Goal: Information Seeking & Learning: Learn about a topic

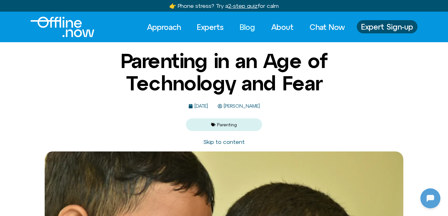
click at [247, 26] on link "Blog" at bounding box center [247, 27] width 27 height 14
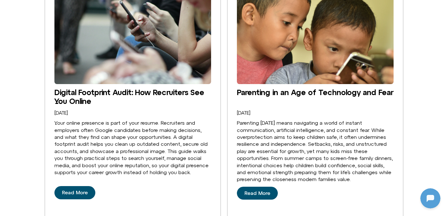
scroll to position [192, 0]
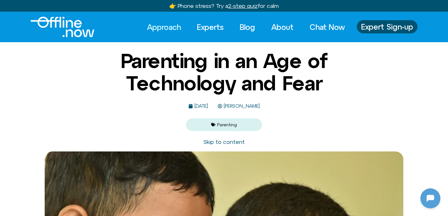
click at [157, 26] on link "Approach" at bounding box center [163, 27] width 45 height 14
click at [247, 25] on link "Blog" at bounding box center [247, 27] width 27 height 14
click at [241, 25] on link "Blog" at bounding box center [247, 27] width 27 height 14
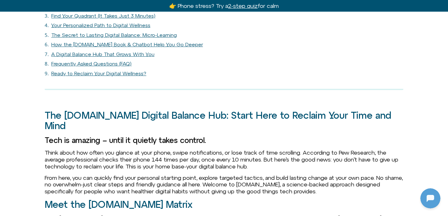
scroll to position [458, 0]
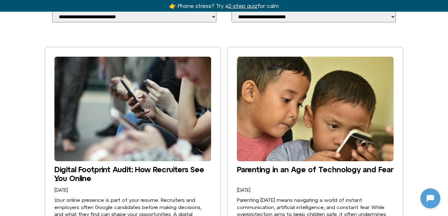
scroll to position [143, 0]
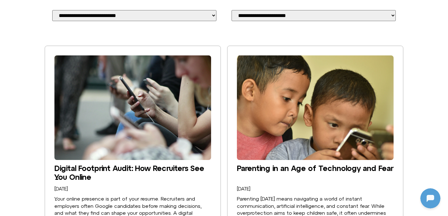
scroll to position [149, 0]
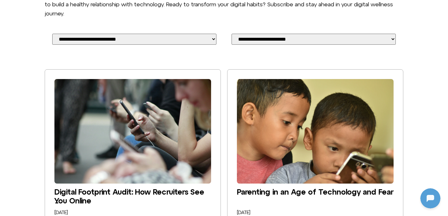
scroll to position [121, 0]
